Goal: Find specific page/section: Find specific page/section

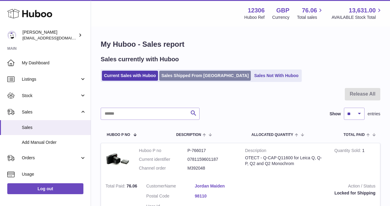
click at [190, 76] on link "Sales Shipped From Huboo" at bounding box center [204, 76] width 91 height 10
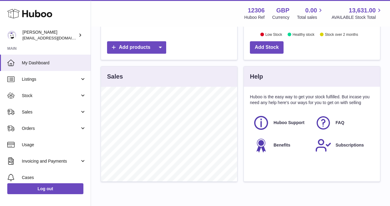
scroll to position [226, 0]
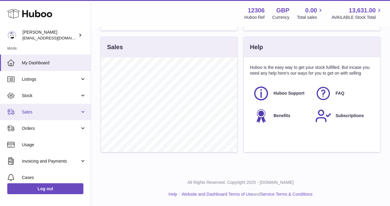
click at [48, 109] on span "Sales" at bounding box center [51, 112] width 58 height 6
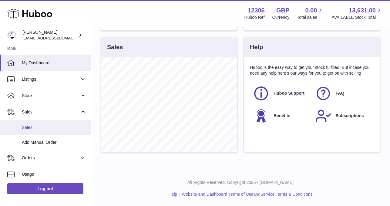
click at [38, 128] on span "Sales" at bounding box center [54, 127] width 64 height 6
